Goal: Information Seeking & Learning: Learn about a topic

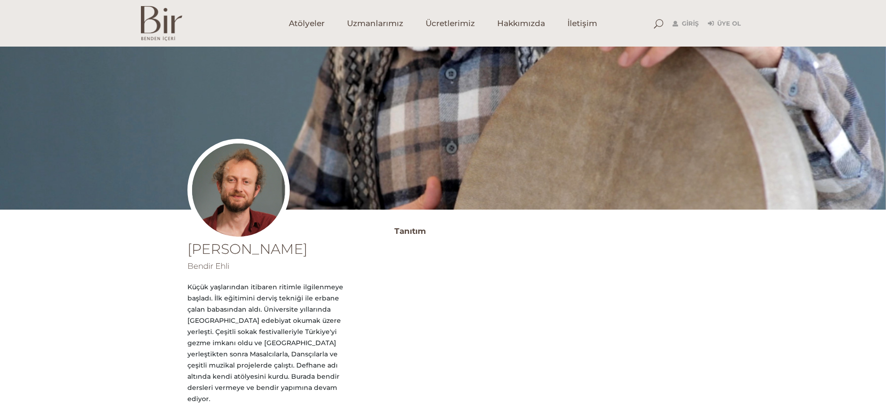
scroll to position [186, 0]
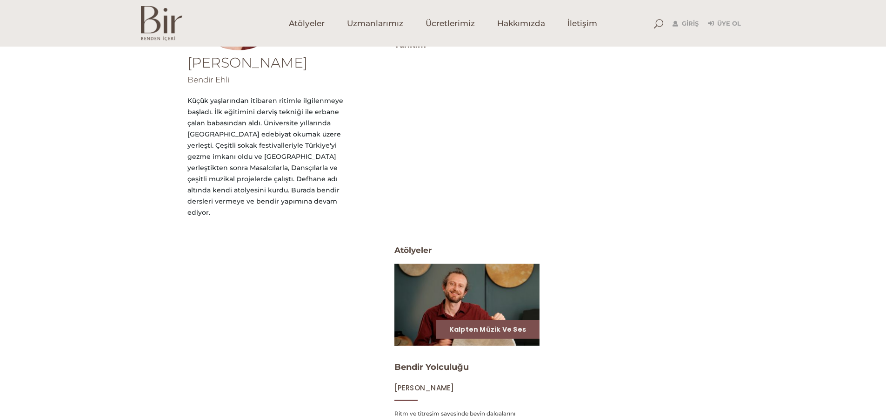
click at [450, 291] on img at bounding box center [467, 304] width 150 height 84
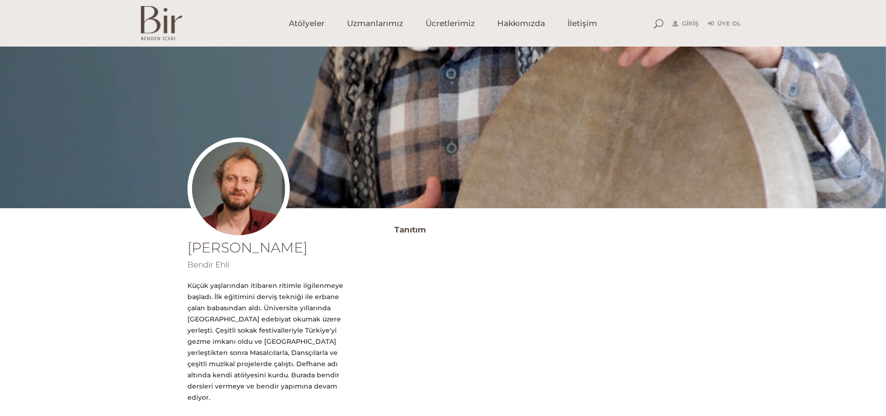
scroll to position [0, 0]
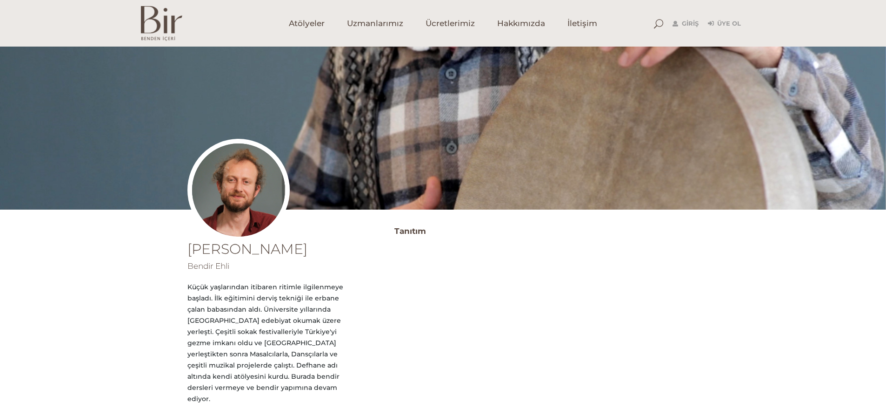
click at [285, 327] on div "Küçük yaşlarından itibaren ritimle ilgilenmeye başladı. İlk eğitimini derviş te…" at bounding box center [266, 342] width 156 height 123
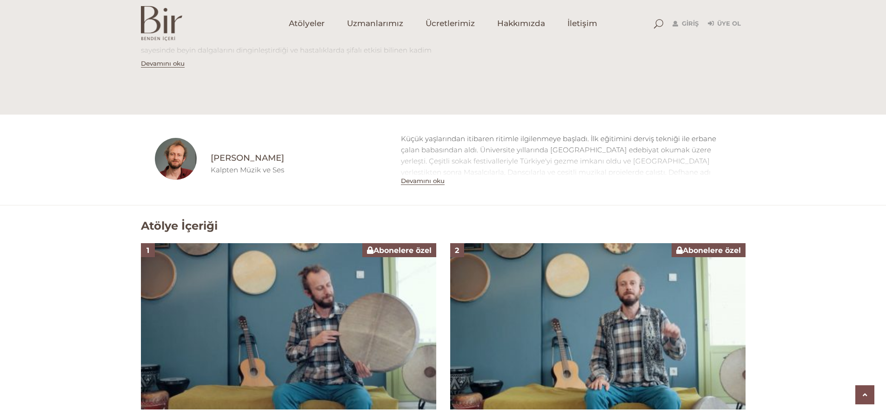
scroll to position [465, 0]
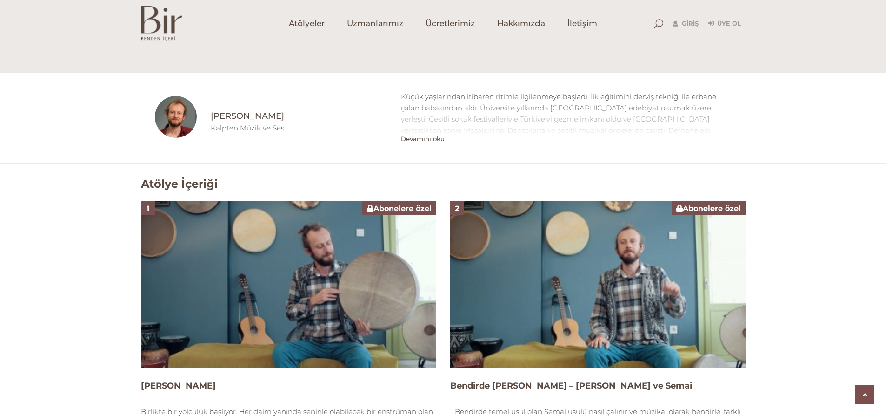
click at [330, 304] on img at bounding box center [288, 284] width 295 height 166
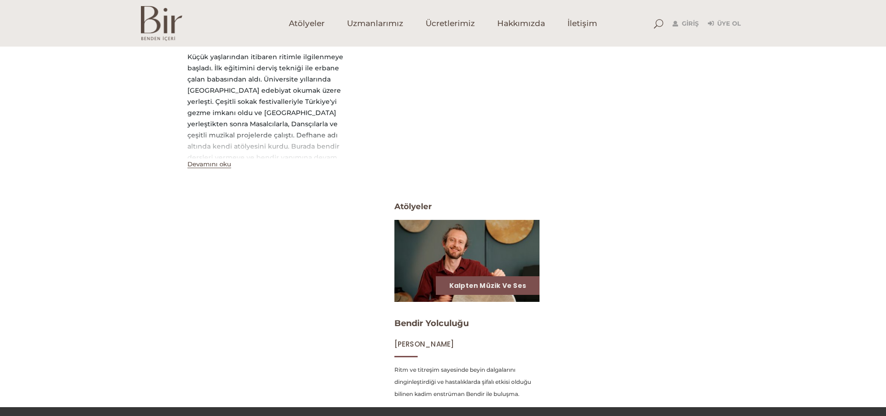
scroll to position [233, 0]
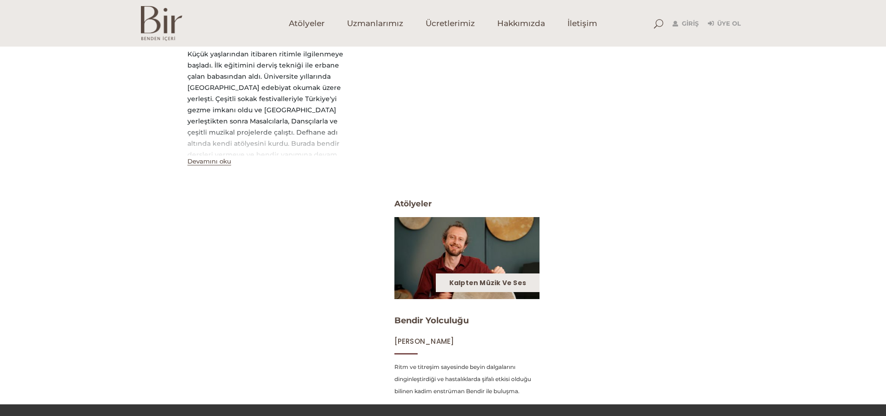
click at [512, 281] on link "Kalpten Müzik ve Ses" at bounding box center [487, 282] width 77 height 9
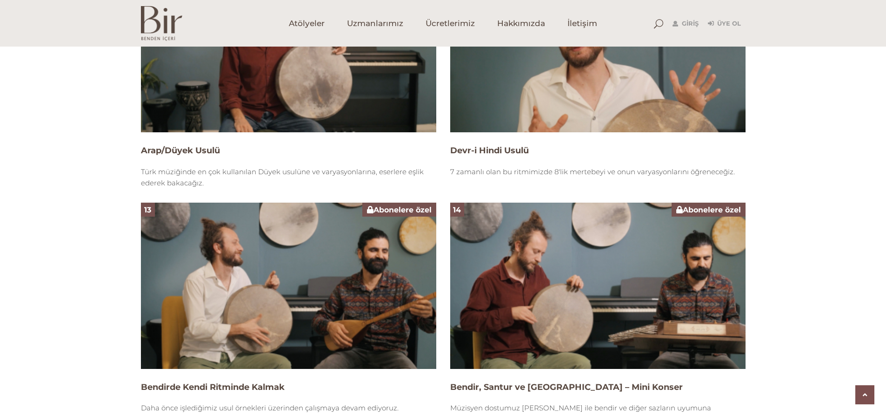
scroll to position [1948, 0]
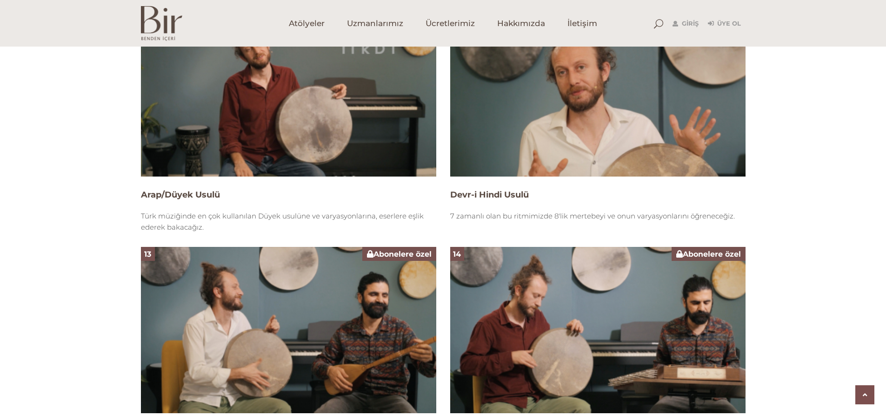
click at [409, 126] on img at bounding box center [288, 93] width 295 height 166
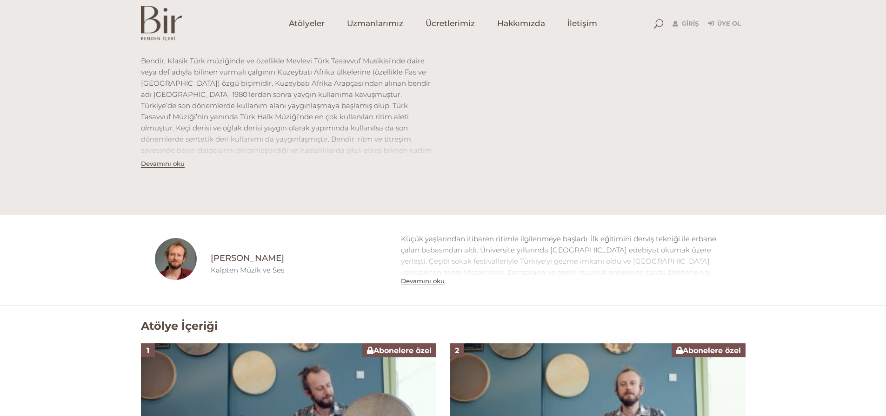
scroll to position [326, 0]
